Goal: Information Seeking & Learning: Learn about a topic

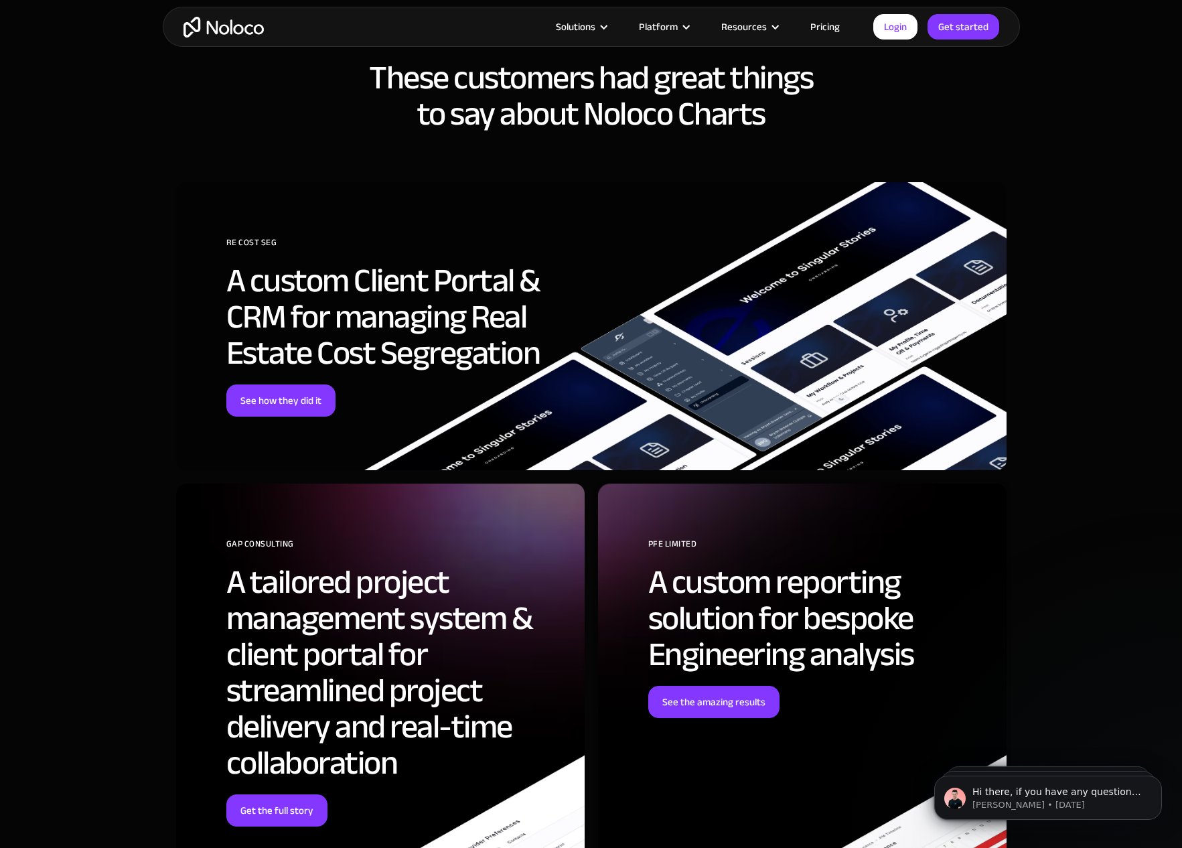
scroll to position [3210, 0]
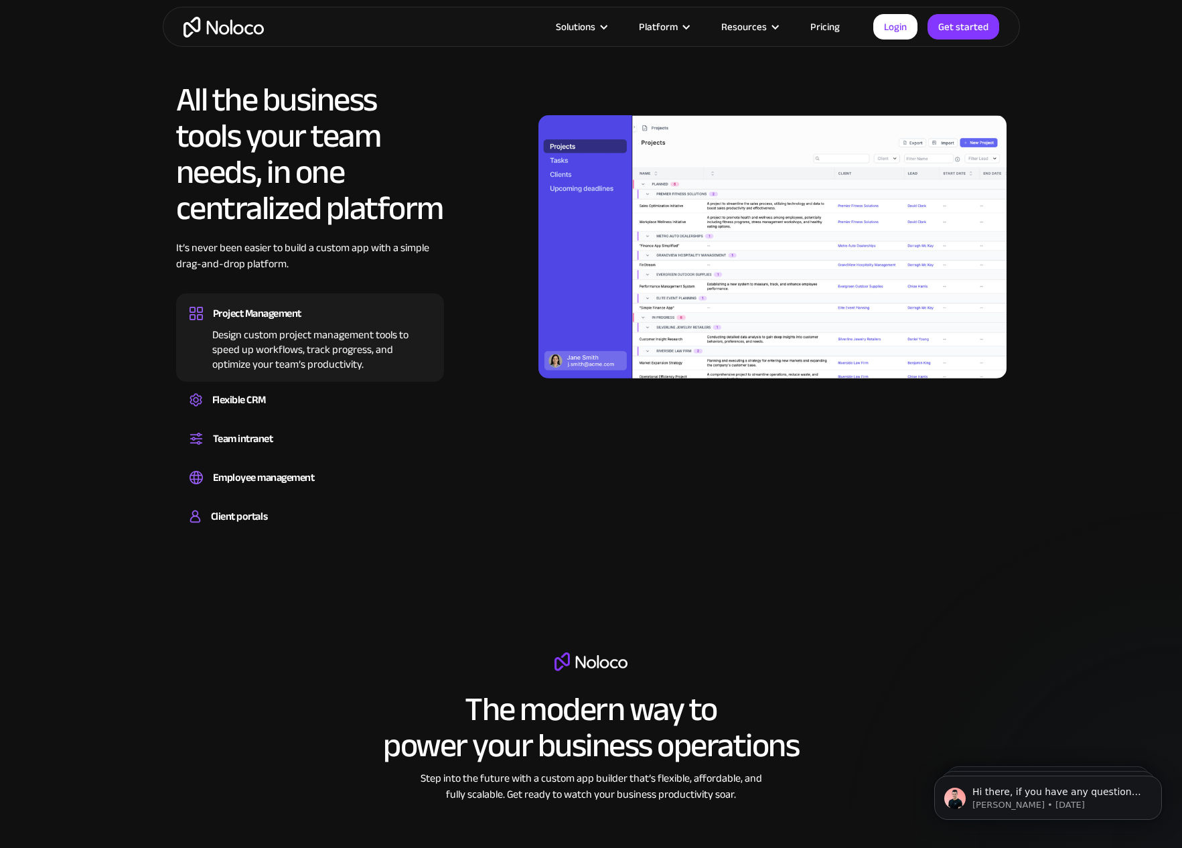
scroll to position [1227, 0]
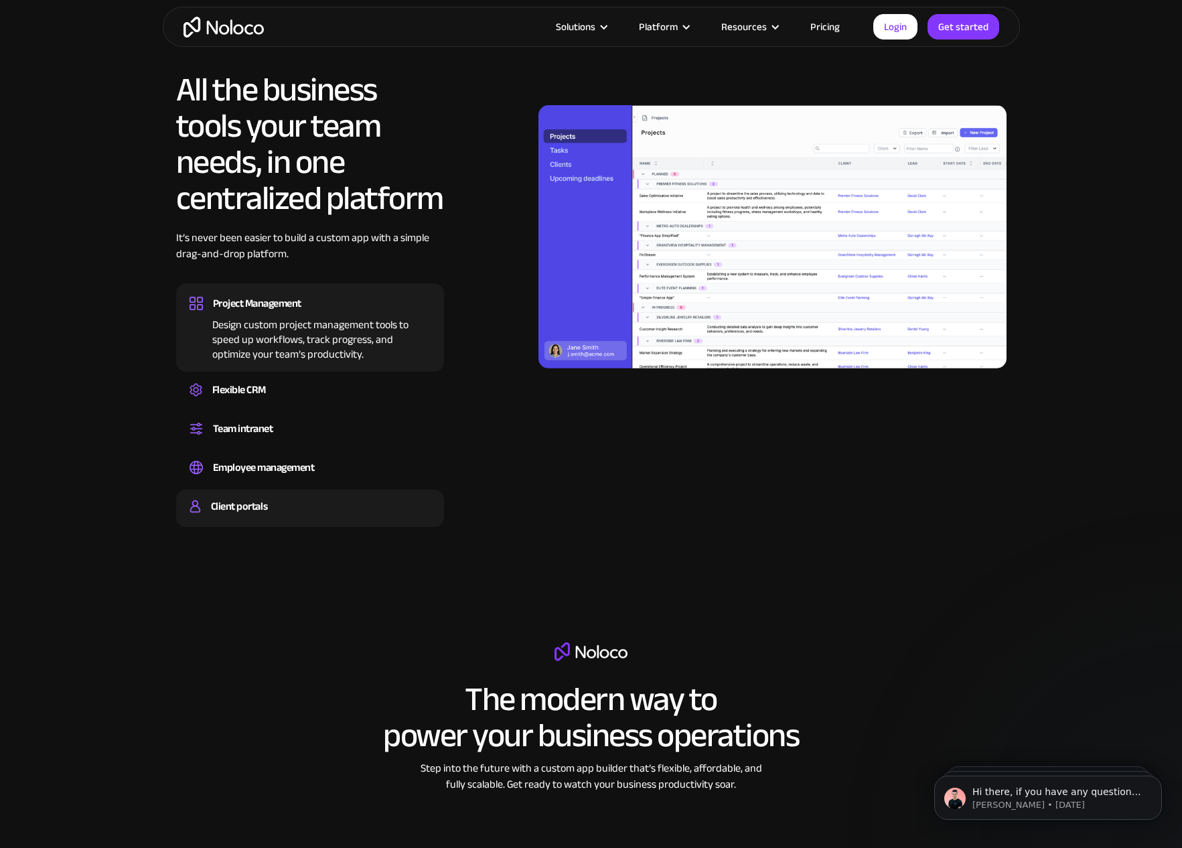
click at [247, 506] on div "Client portals" at bounding box center [239, 506] width 56 height 20
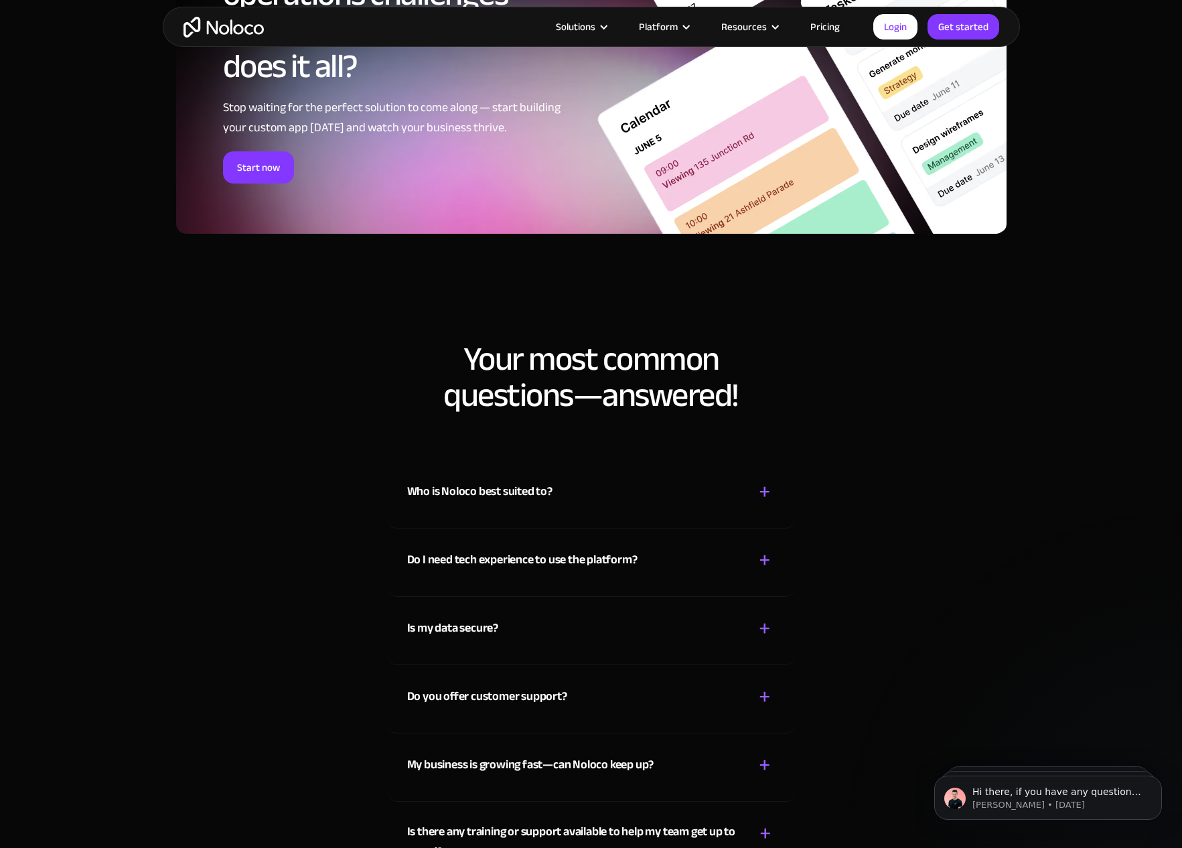
scroll to position [6614, 0]
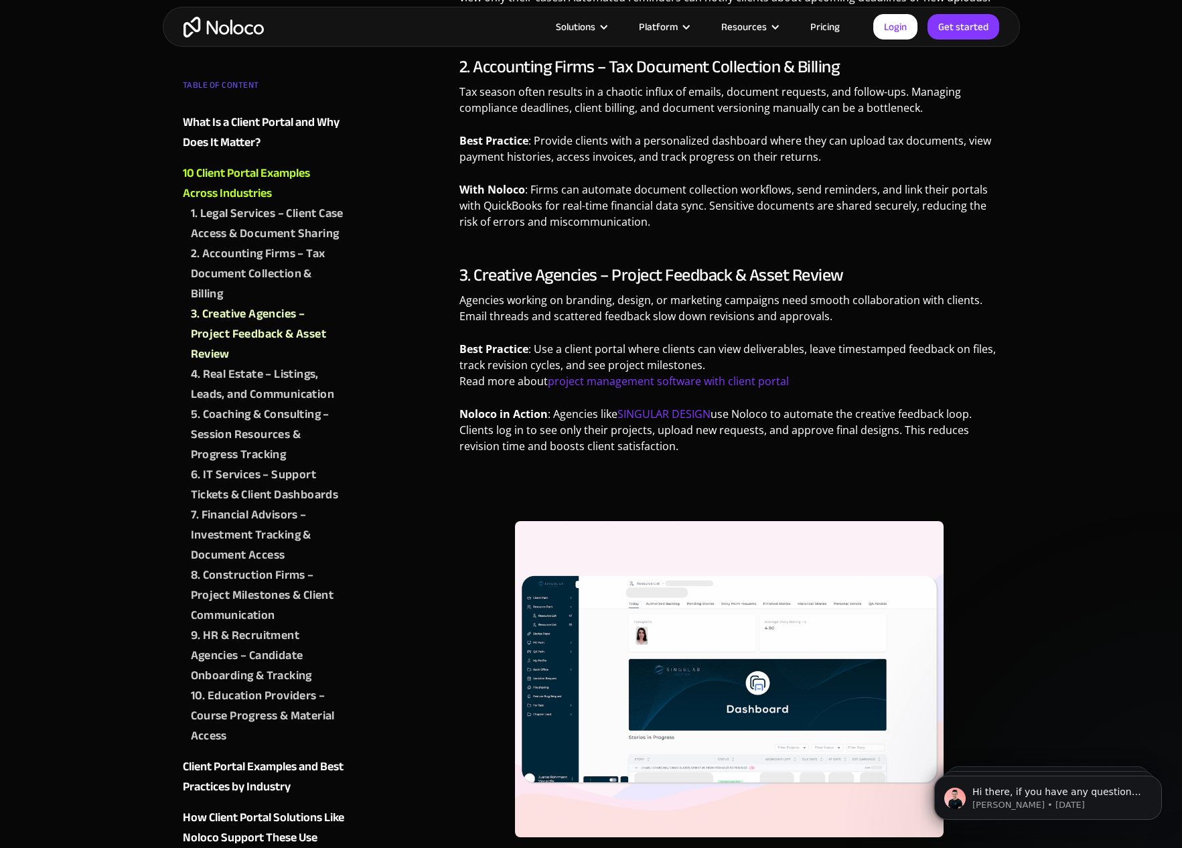
scroll to position [1424, 0]
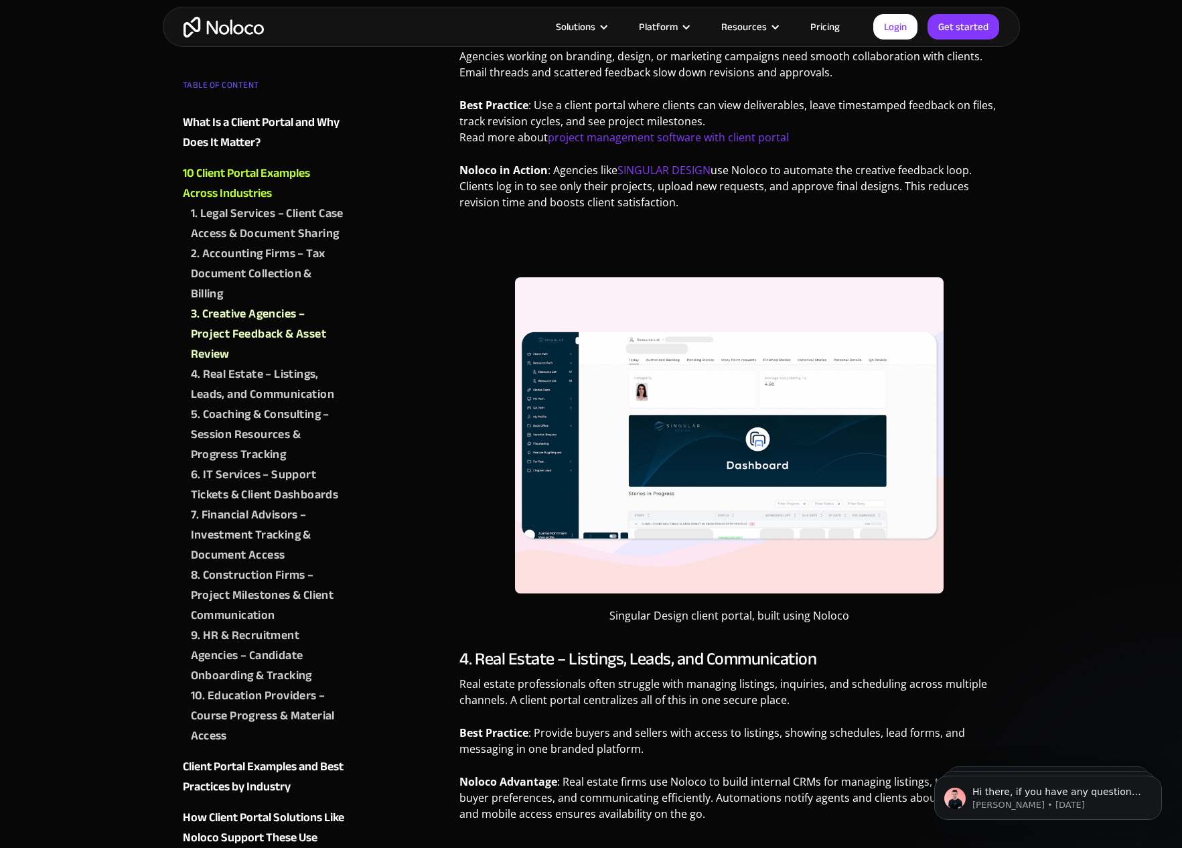
click at [721, 451] on img at bounding box center [729, 435] width 429 height 316
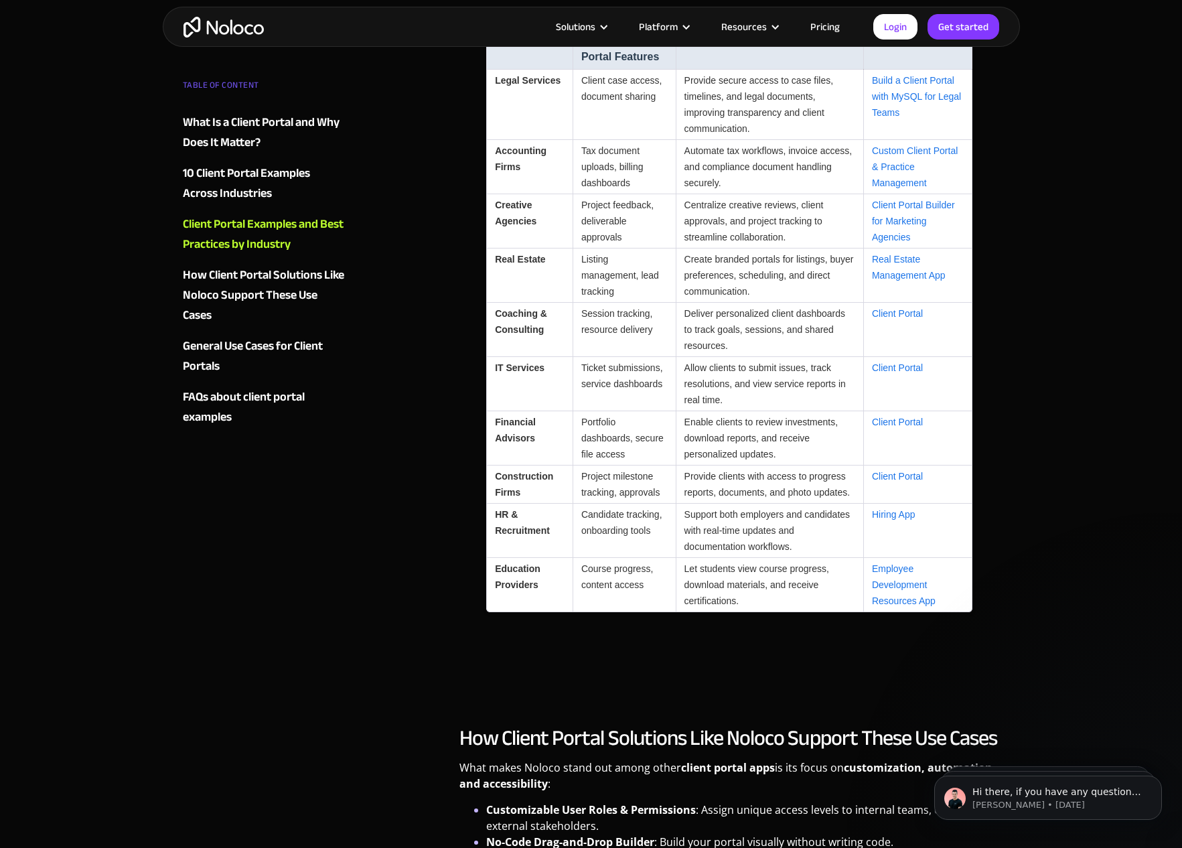
scroll to position [3548, 0]
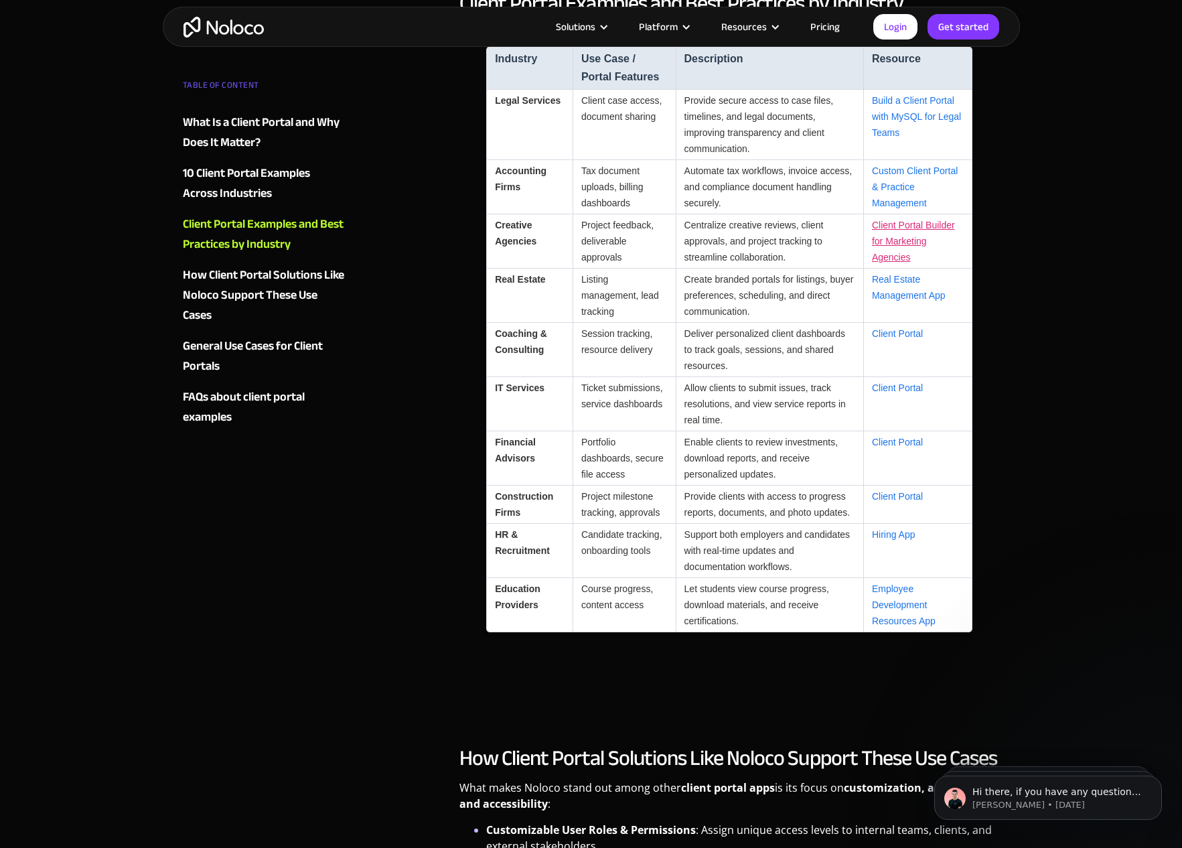
click at [905, 263] on link "Client Portal Builder for Marketing Agencies" at bounding box center [913, 241] width 83 height 43
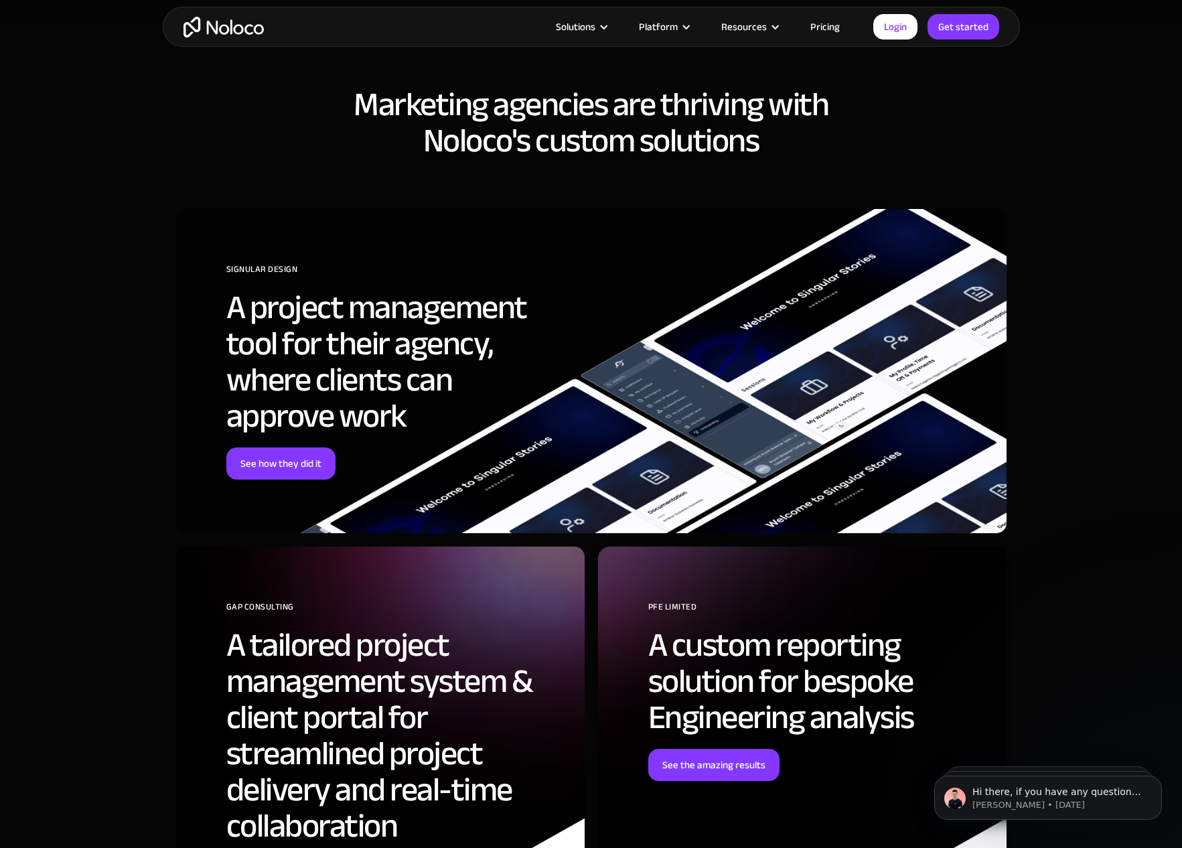
scroll to position [4857, 0]
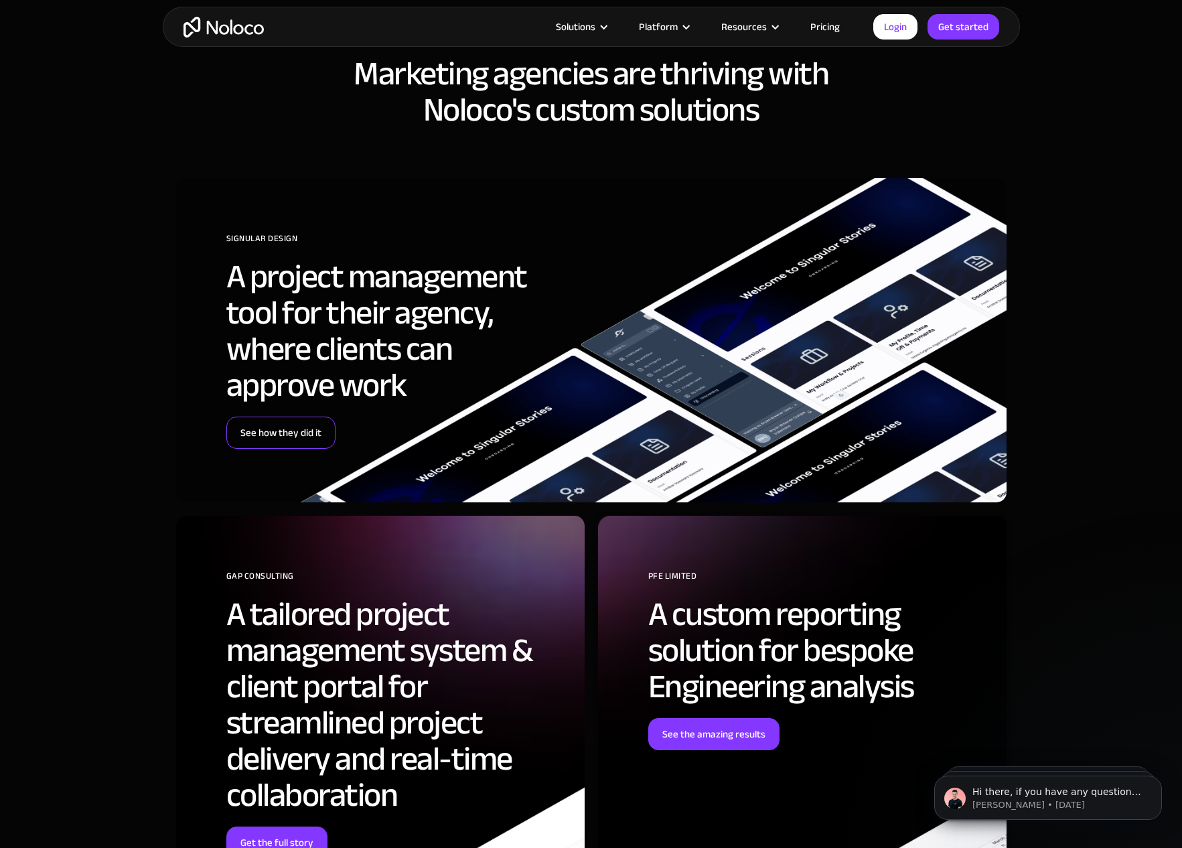
click at [322, 427] on link "See how they did it" at bounding box center [280, 433] width 109 height 32
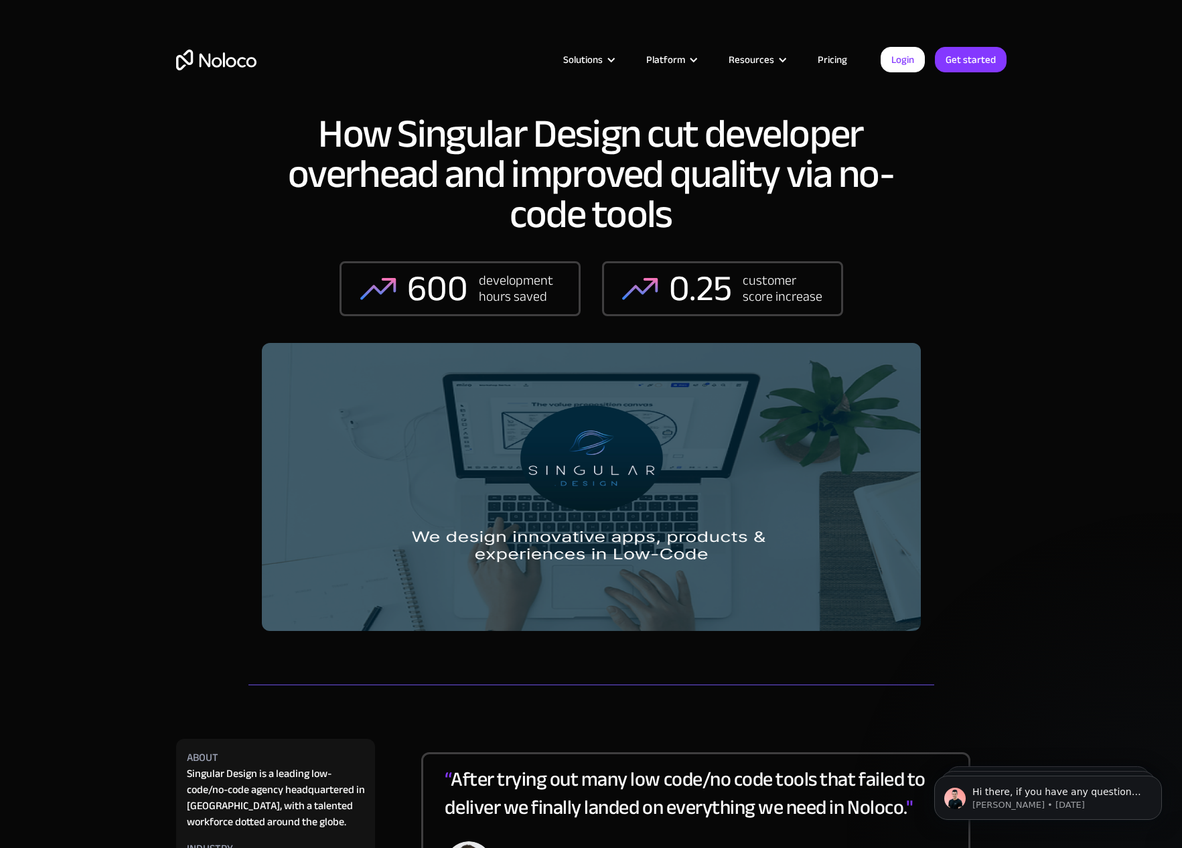
click at [462, 451] on img at bounding box center [591, 487] width 659 height 288
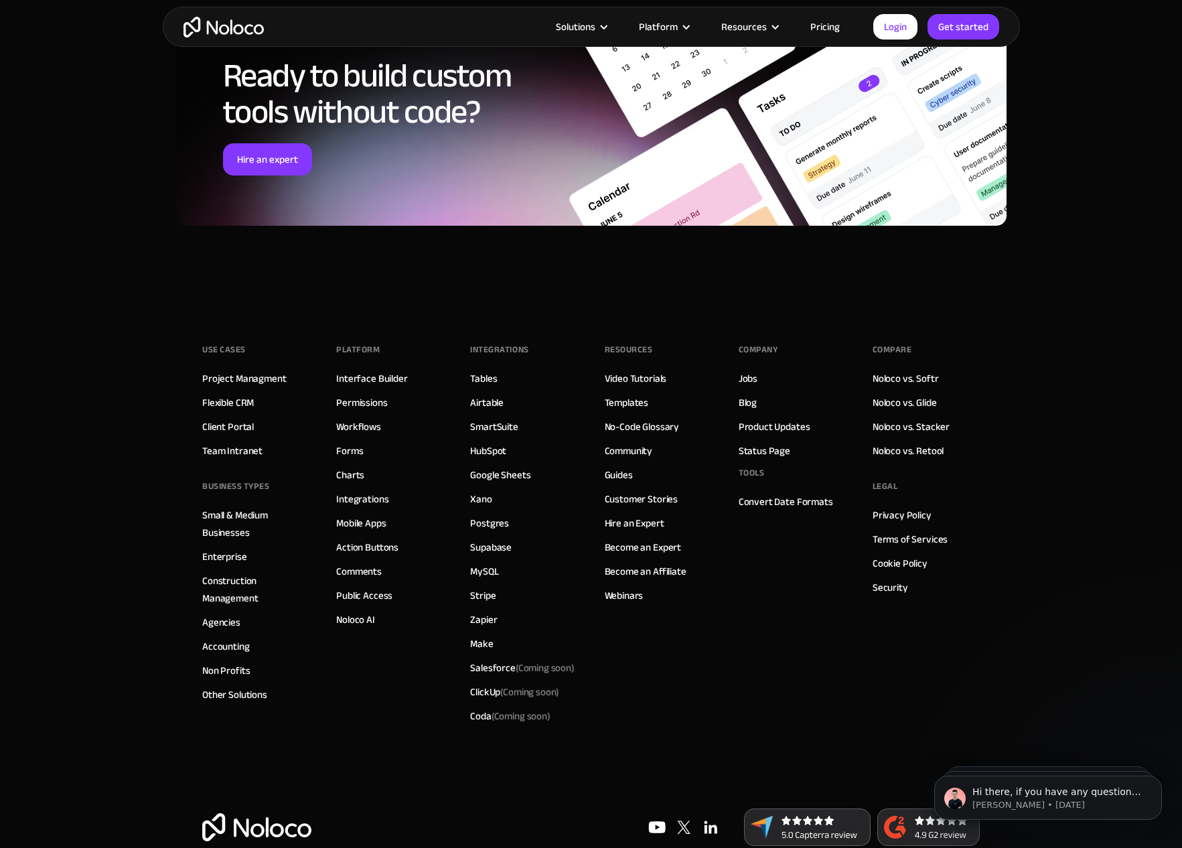
scroll to position [4882, 0]
click at [634, 395] on link "Templates" at bounding box center [627, 403] width 44 height 17
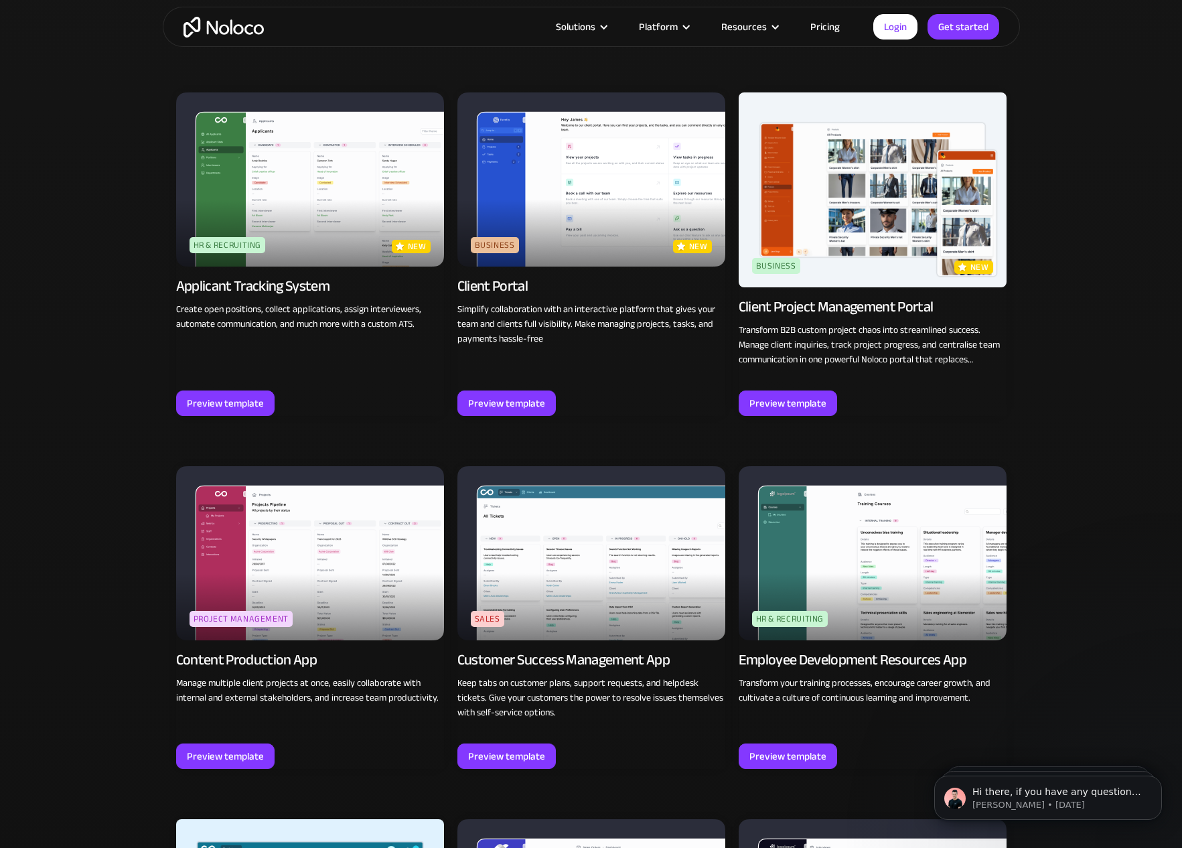
scroll to position [939, 0]
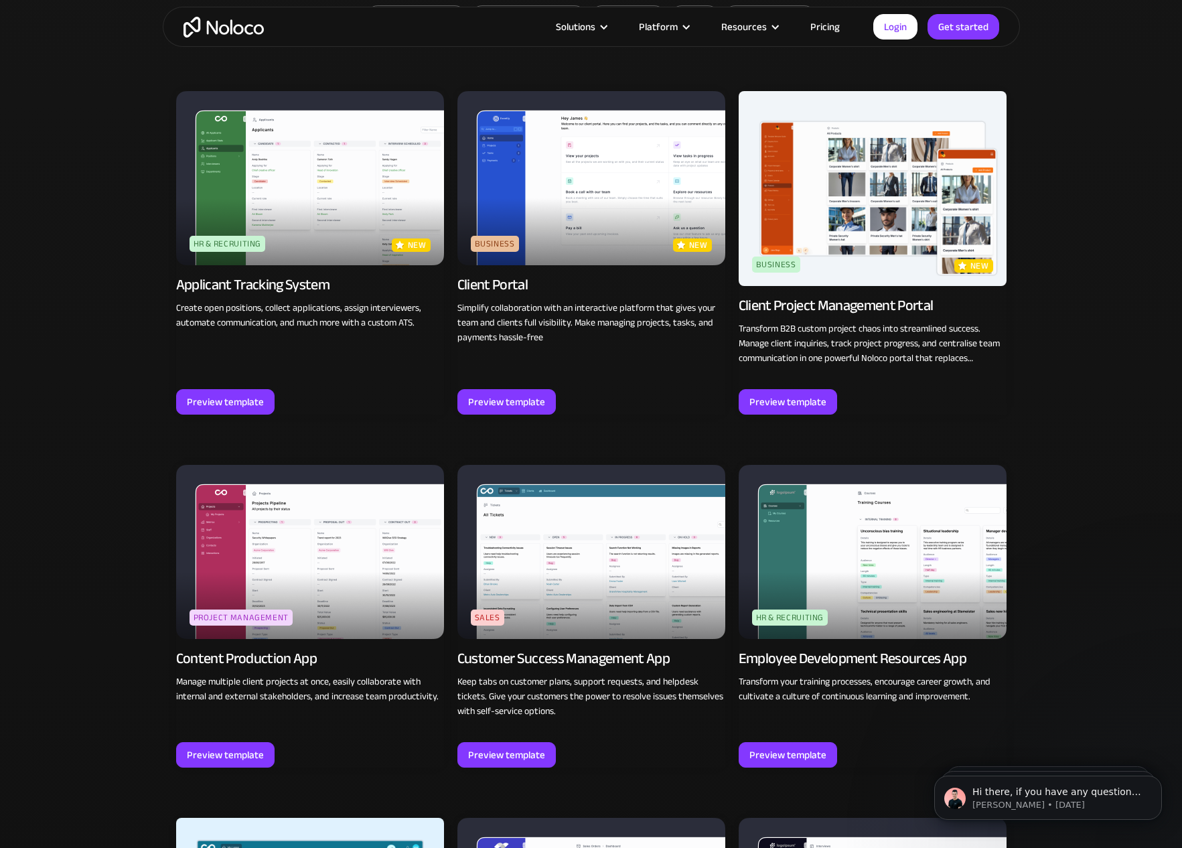
click at [863, 210] on img at bounding box center [873, 188] width 268 height 195
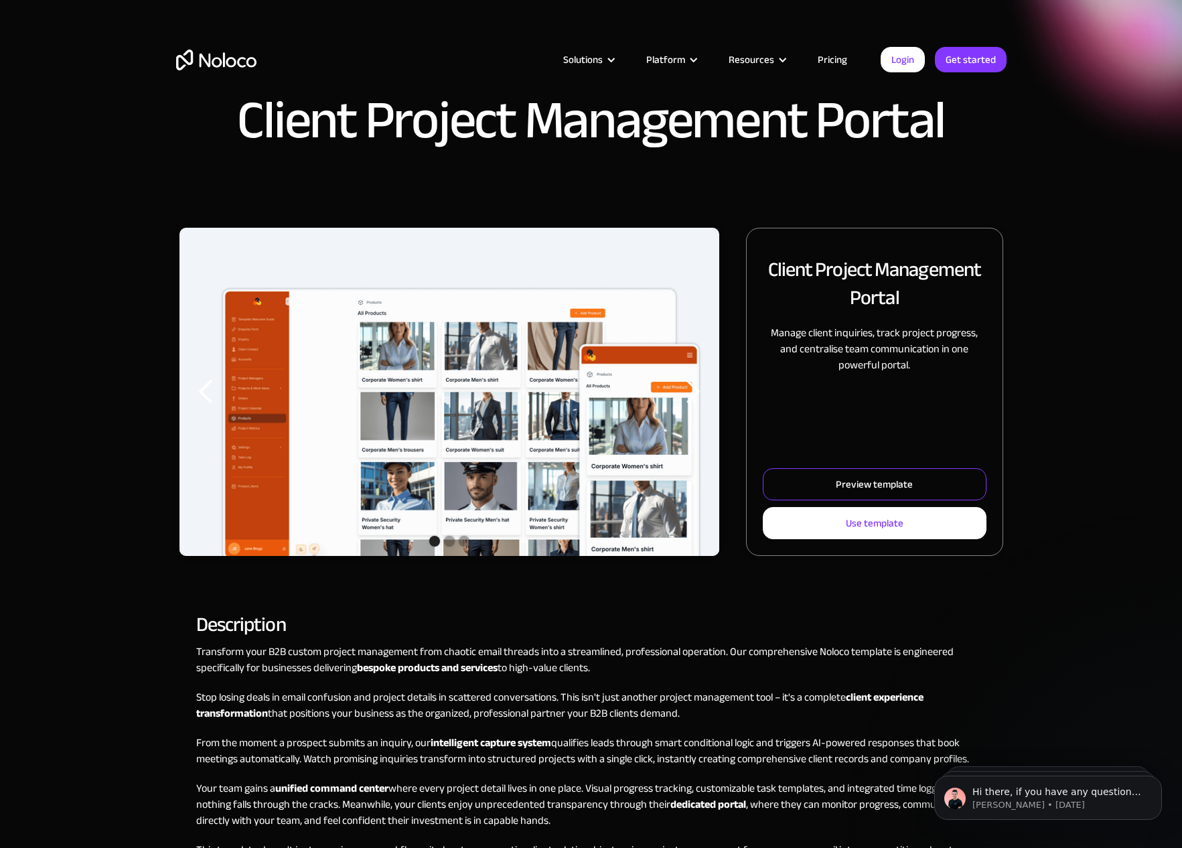
click at [847, 492] on div "Preview template" at bounding box center [874, 484] width 77 height 17
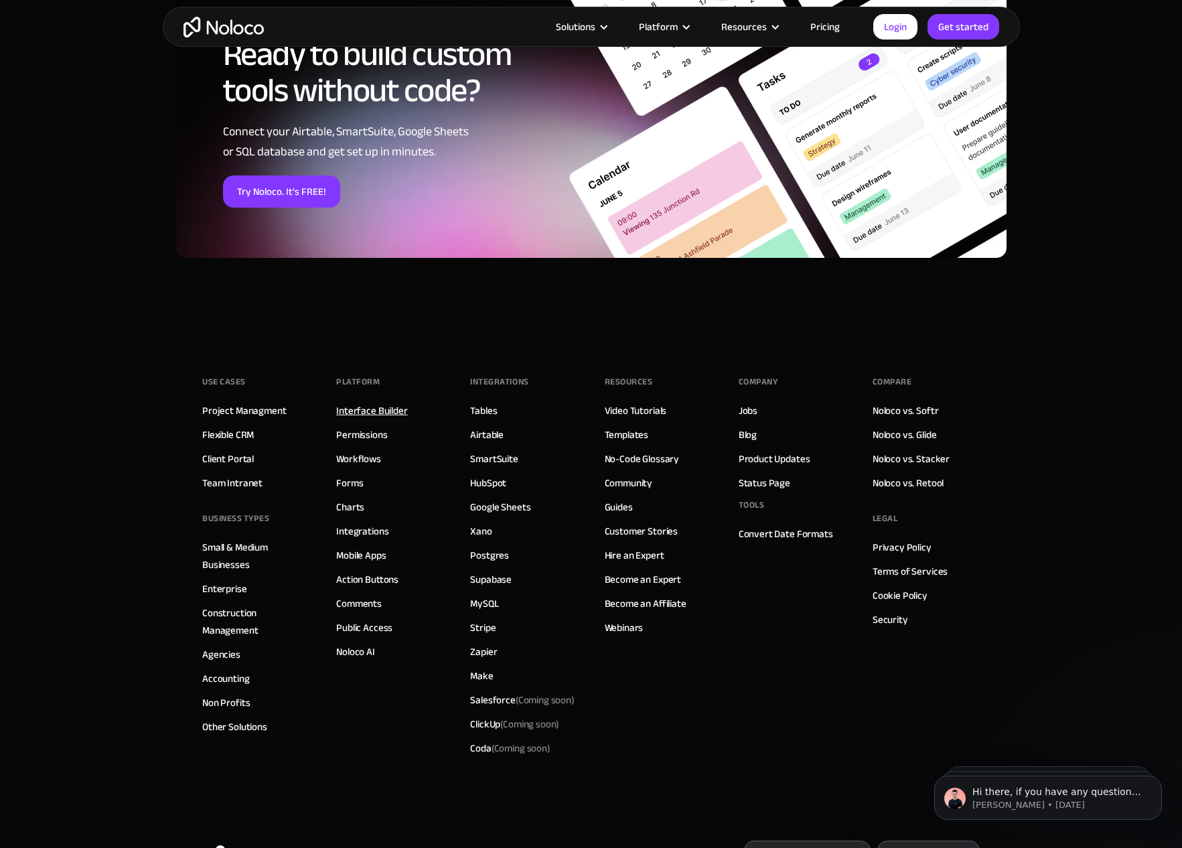
scroll to position [2186, 0]
click at [273, 403] on link "Project Managment" at bounding box center [244, 411] width 84 height 17
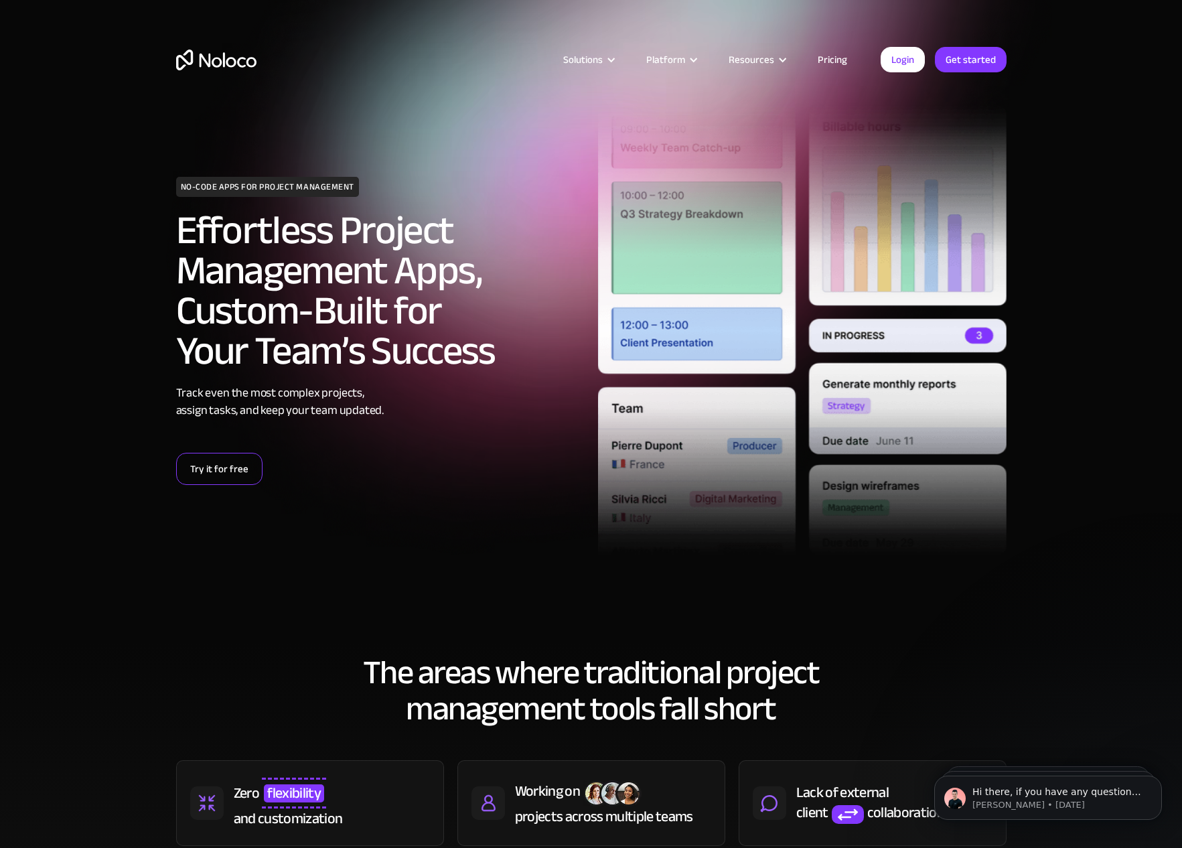
click at [210, 466] on link "Try it for free" at bounding box center [219, 469] width 86 height 32
